Goal: Book appointment/travel/reservation

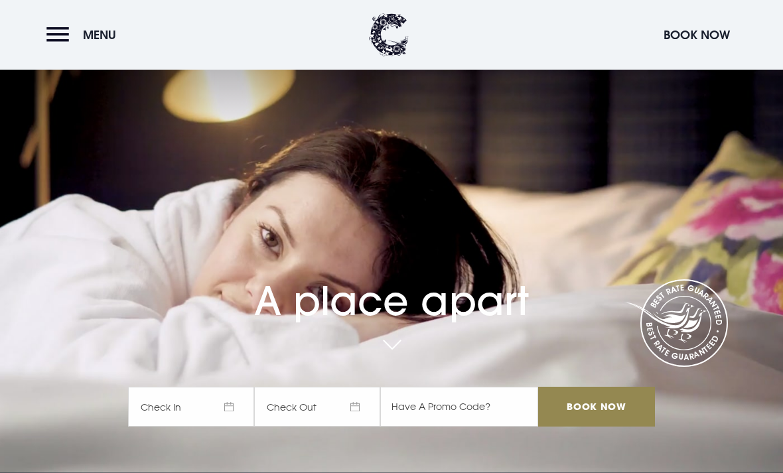
scroll to position [36, 0]
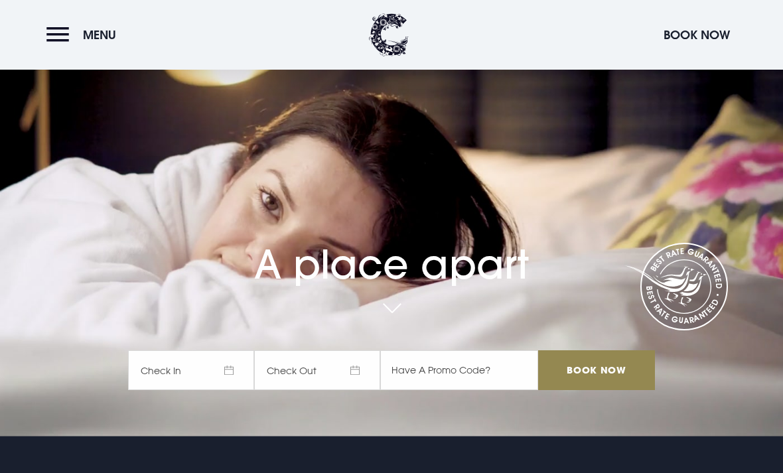
click at [226, 390] on span "Check In" at bounding box center [191, 370] width 126 height 40
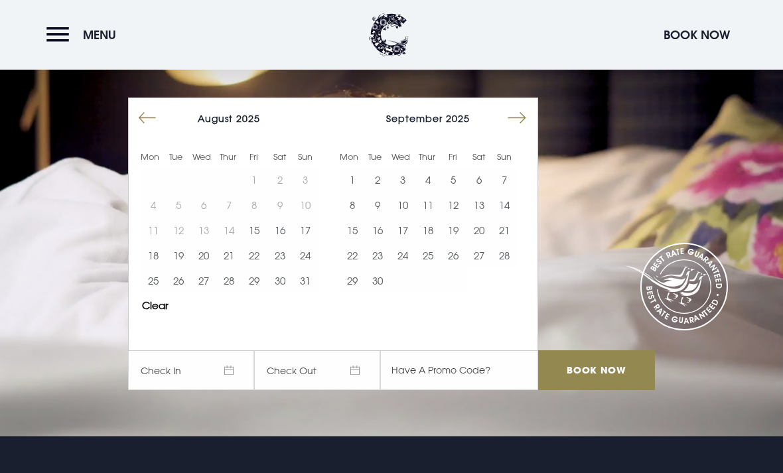
scroll to position [0, 0]
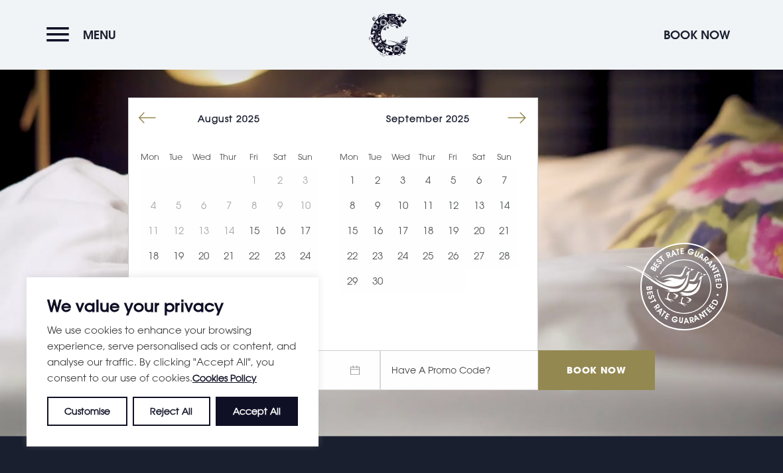
click at [484, 192] on button "6" at bounding box center [478, 179] width 25 height 25
click at [257, 426] on button "Accept All" at bounding box center [257, 411] width 82 height 29
checkbox input "true"
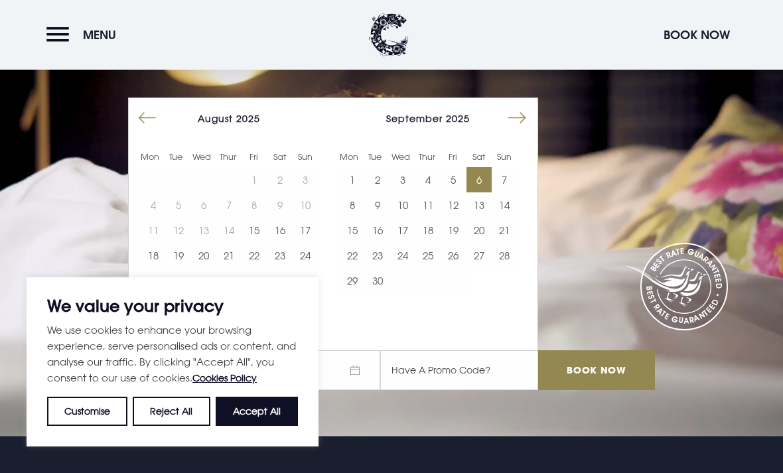
checkbox input "true"
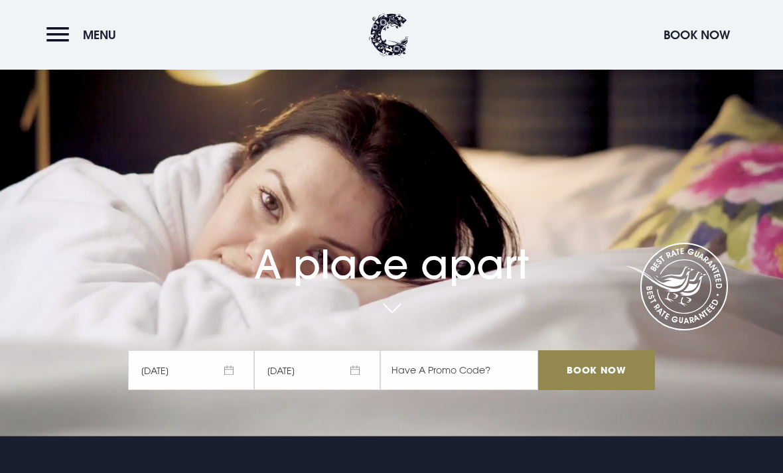
click at [311, 390] on span "[DATE]" at bounding box center [317, 370] width 126 height 40
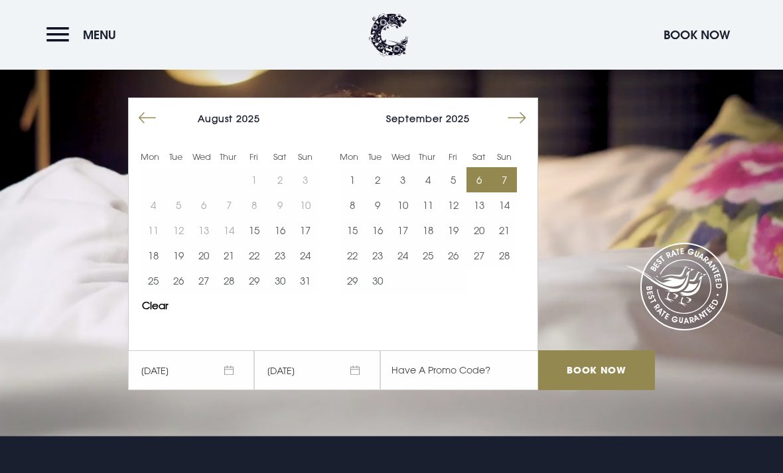
click at [600, 390] on input "Book Now" at bounding box center [596, 370] width 117 height 40
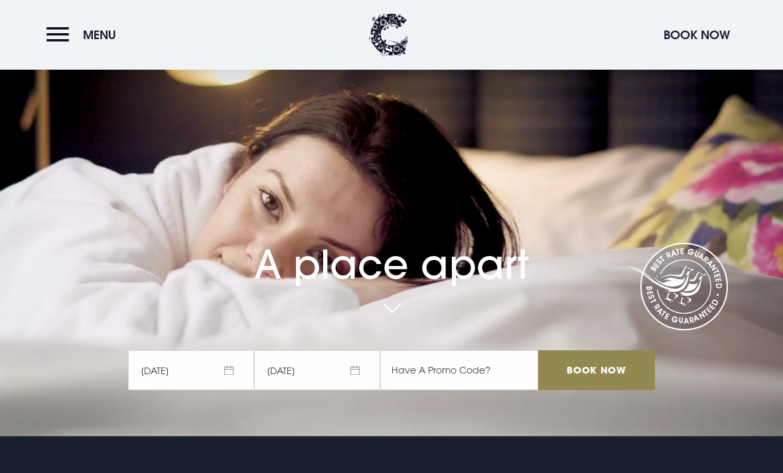
scroll to position [79, 0]
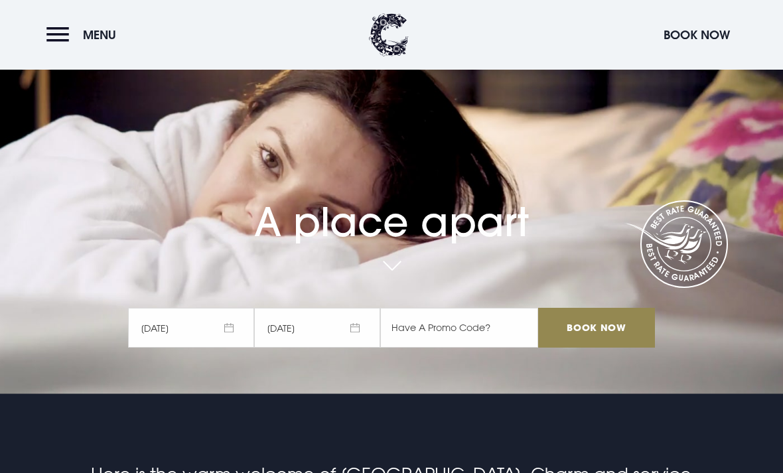
click at [227, 348] on span "[DATE]" at bounding box center [191, 328] width 126 height 40
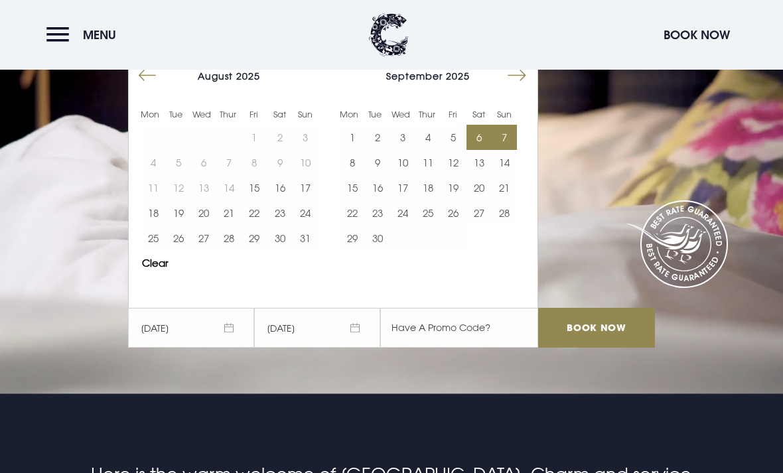
click at [257, 200] on button "15" at bounding box center [253, 187] width 25 height 25
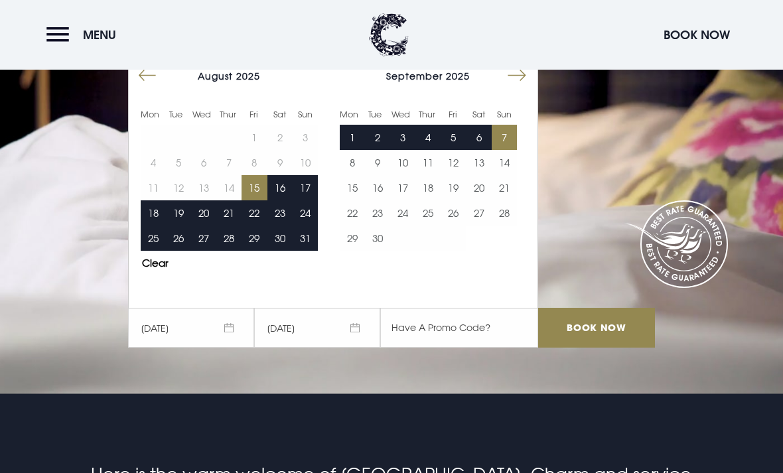
click at [284, 200] on button "16" at bounding box center [279, 187] width 25 height 25
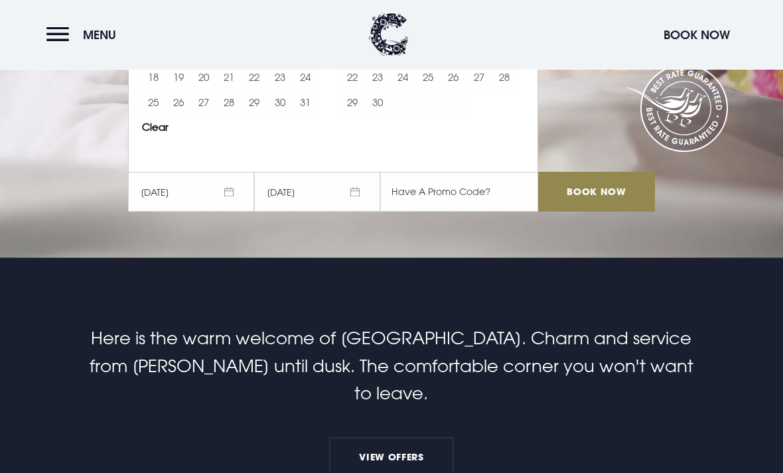
scroll to position [215, 0]
click at [592, 212] on input "Book Now" at bounding box center [596, 192] width 117 height 40
